Goal: Transaction & Acquisition: Purchase product/service

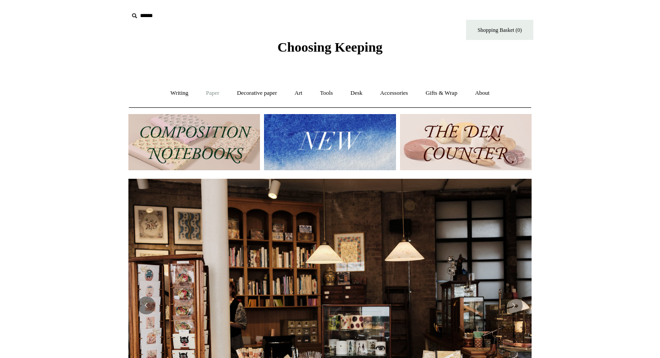
click at [207, 91] on link "Paper +" at bounding box center [213, 93] width 30 height 24
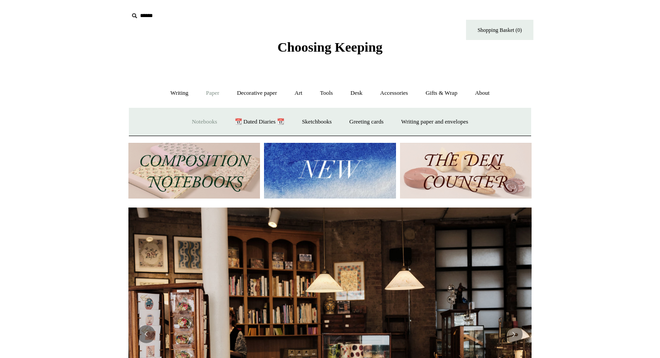
click at [200, 122] on link "Notebooks +" at bounding box center [204, 122] width 41 height 24
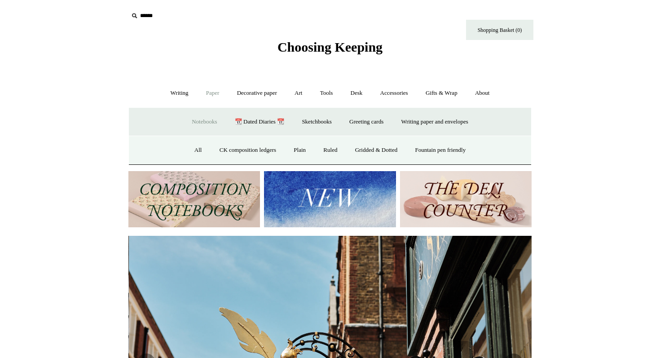
scroll to position [0, 403]
click at [202, 121] on link "Notebooks -" at bounding box center [204, 122] width 41 height 24
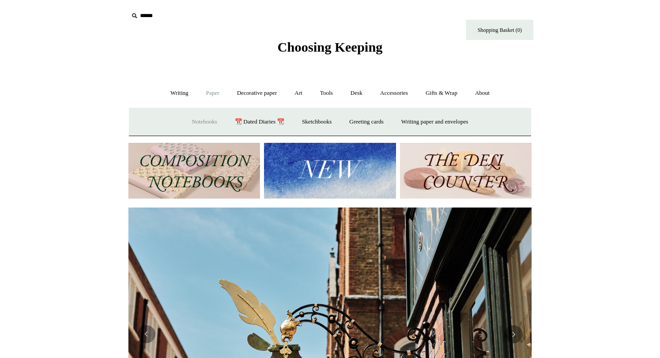
click at [202, 121] on link "Notebooks +" at bounding box center [204, 122] width 41 height 24
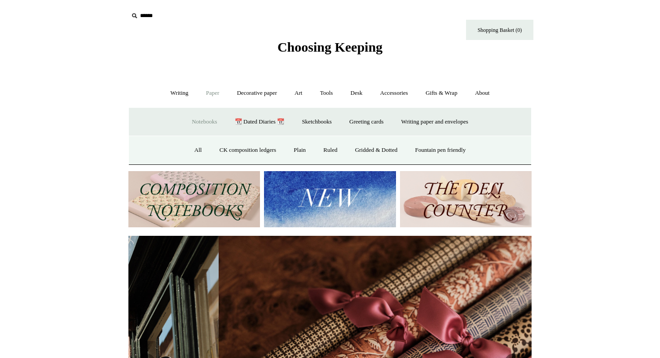
scroll to position [0, 807]
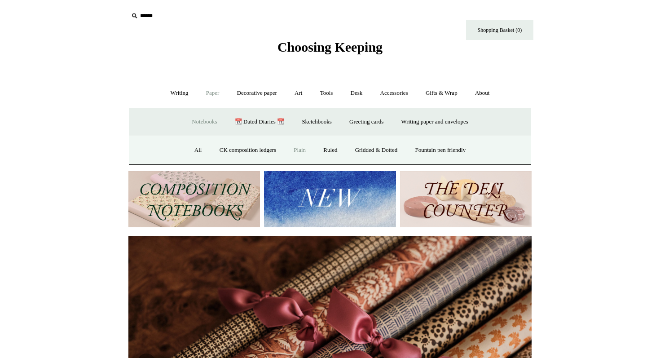
click at [296, 149] on link "Plain" at bounding box center [300, 150] width 28 height 24
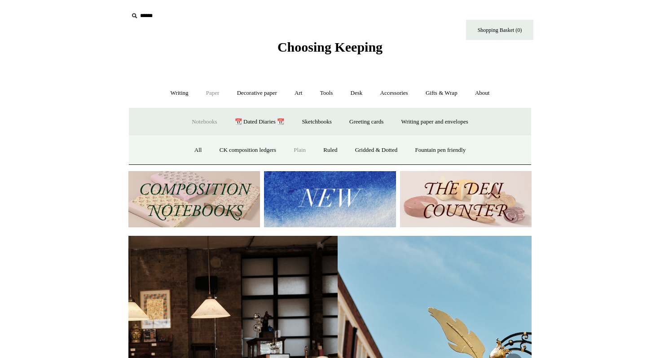
scroll to position [0, 29]
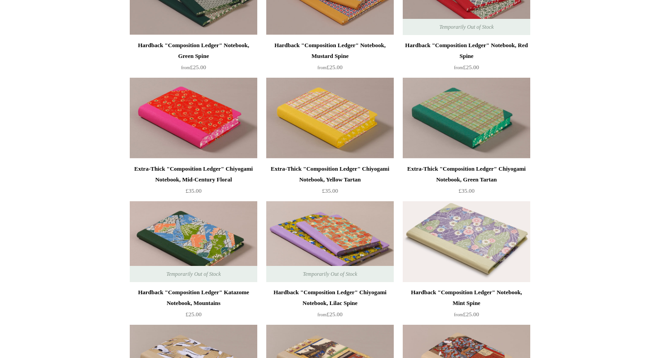
scroll to position [1158, 0]
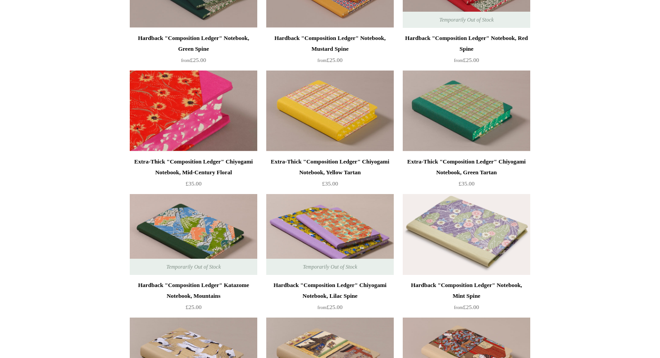
click at [231, 117] on img at bounding box center [194, 111] width 128 height 81
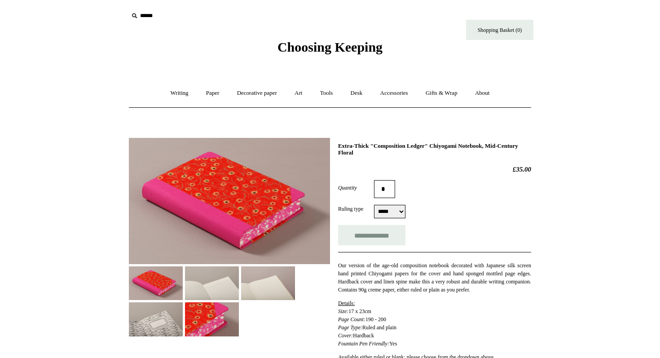
select select "*****"
click at [239, 309] on img at bounding box center [212, 319] width 54 height 34
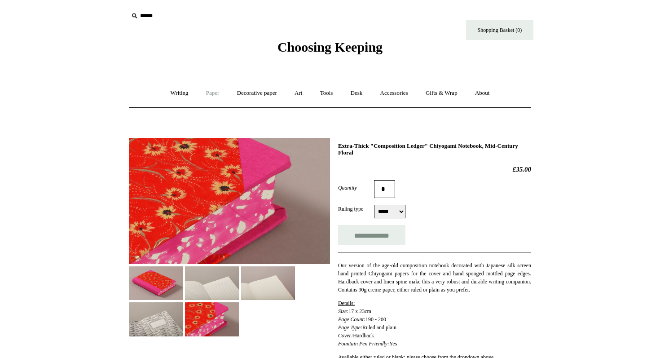
click at [205, 94] on link "Paper +" at bounding box center [213, 93] width 30 height 24
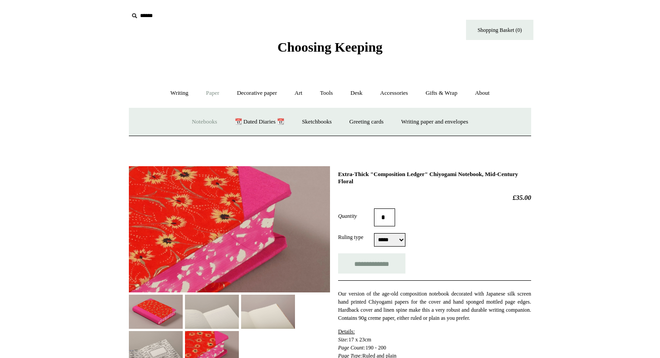
click at [202, 126] on link "Notebooks +" at bounding box center [204, 122] width 41 height 24
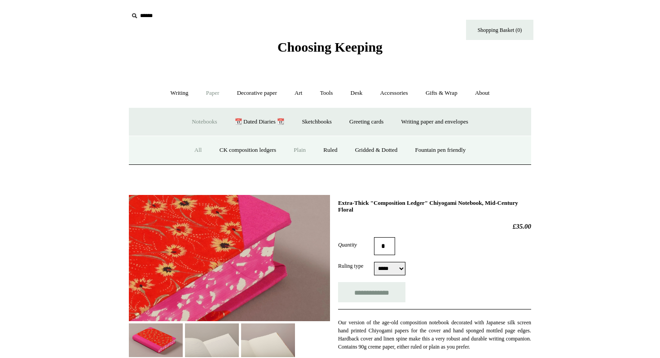
click at [195, 148] on link "All" at bounding box center [198, 150] width 24 height 24
